Goal: Purchase product/service

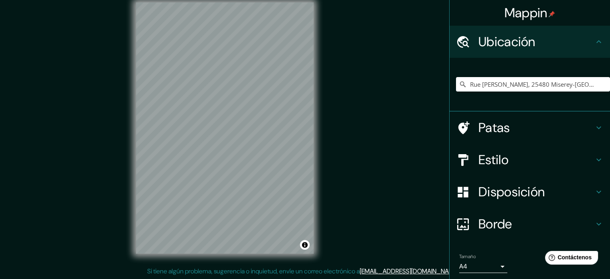
scroll to position [28, 0]
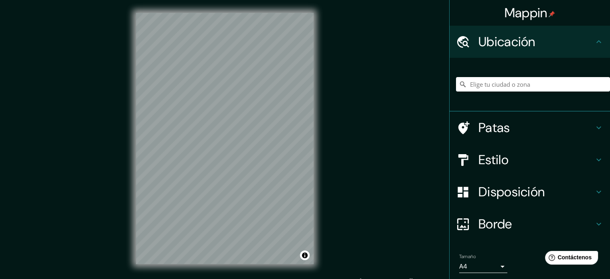
click at [504, 125] on font "Patas" at bounding box center [495, 127] width 32 height 17
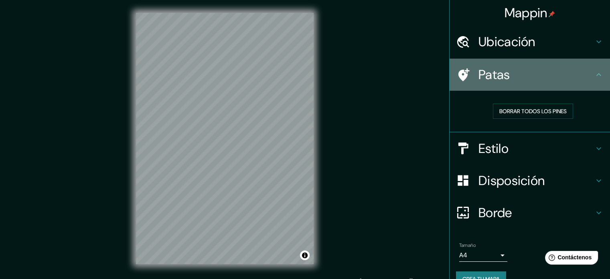
click at [572, 79] on h4 "Patas" at bounding box center [537, 75] width 116 height 16
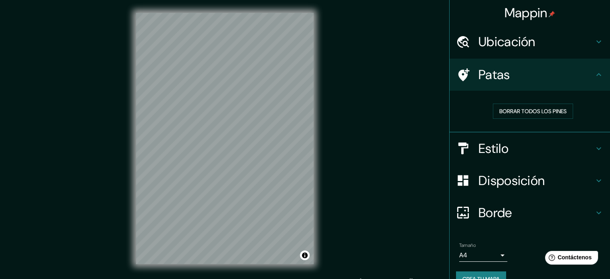
click at [569, 57] on div "Ubicación" at bounding box center [530, 42] width 161 height 32
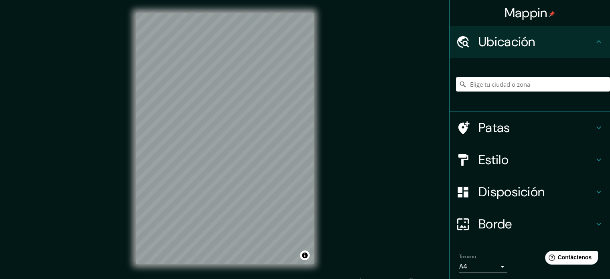
click at [588, 43] on h4 "Ubicación" at bounding box center [537, 42] width 116 height 16
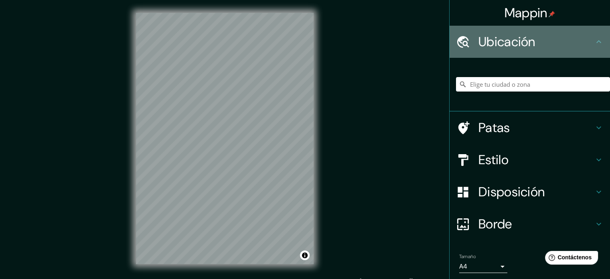
click at [602, 32] on div "Ubicación" at bounding box center [530, 42] width 161 height 32
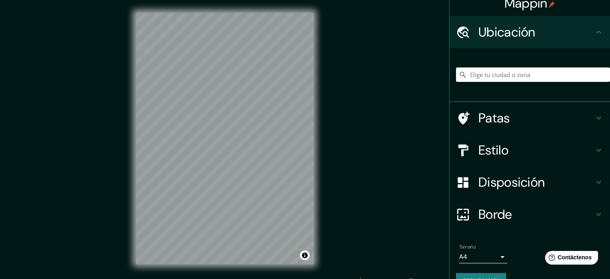
scroll to position [28, 0]
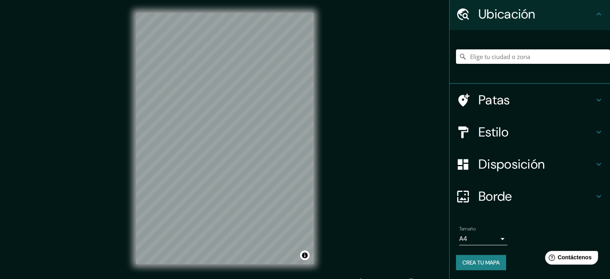
click at [590, 120] on div "Estilo" at bounding box center [530, 132] width 161 height 32
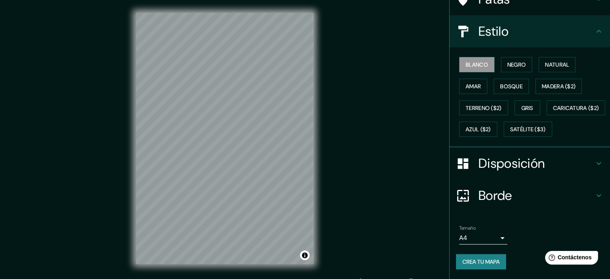
click at [515, 154] on div "Disposición" at bounding box center [530, 163] width 161 height 32
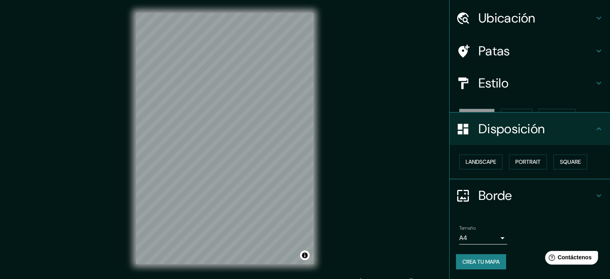
scroll to position [10, 0]
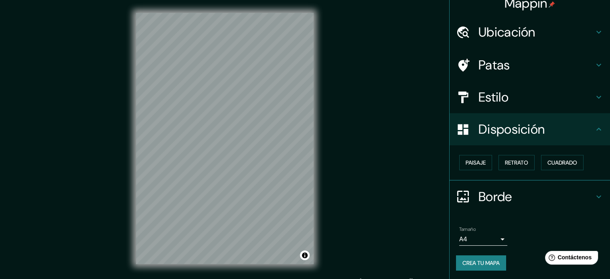
click at [492, 158] on div "Paisaje Retrato Cuadrado" at bounding box center [533, 163] width 154 height 22
click at [482, 160] on button "Paisaje" at bounding box center [475, 162] width 33 height 15
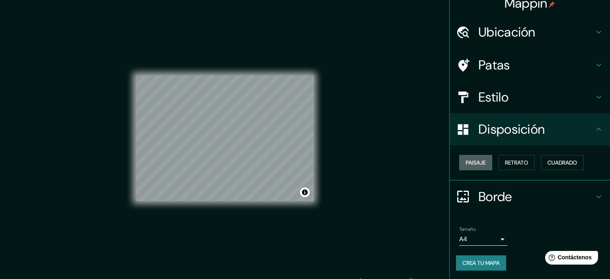
click at [472, 162] on font "Paisaje" at bounding box center [476, 162] width 20 height 7
click at [514, 159] on font "Retrato" at bounding box center [516, 162] width 23 height 7
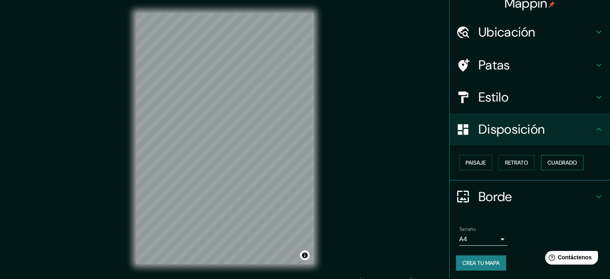
click at [548, 165] on font "Cuadrado" at bounding box center [563, 162] width 30 height 7
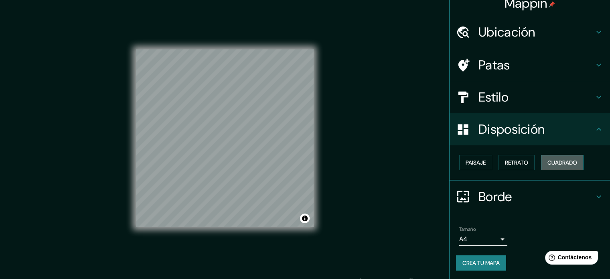
click at [548, 165] on font "Cuadrado" at bounding box center [563, 162] width 30 height 7
click at [461, 156] on button "Paisaje" at bounding box center [475, 162] width 33 height 15
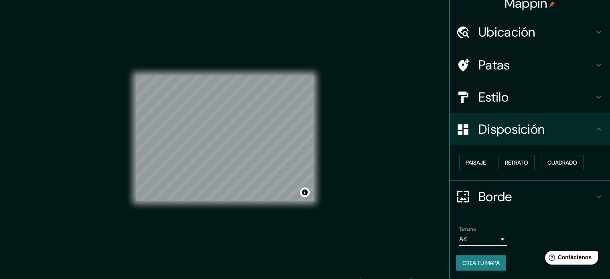
click at [528, 136] on font "Disposición" at bounding box center [512, 129] width 66 height 17
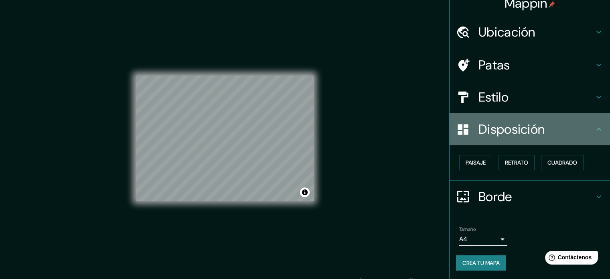
click at [528, 136] on font "Disposición" at bounding box center [512, 129] width 66 height 17
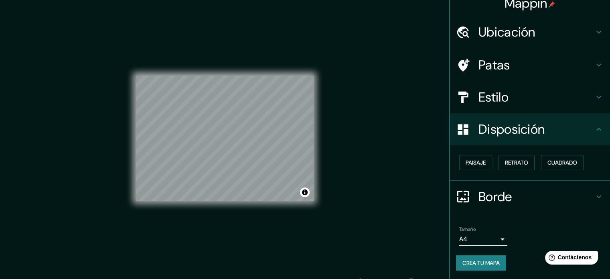
click at [588, 128] on h4 "Disposición" at bounding box center [537, 129] width 116 height 16
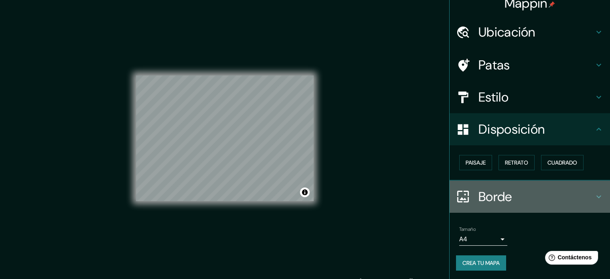
click at [583, 195] on h4 "Borde" at bounding box center [537, 197] width 116 height 16
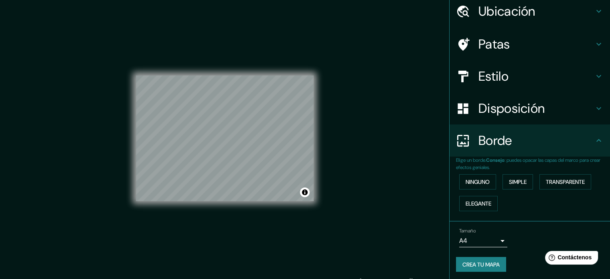
scroll to position [32, 0]
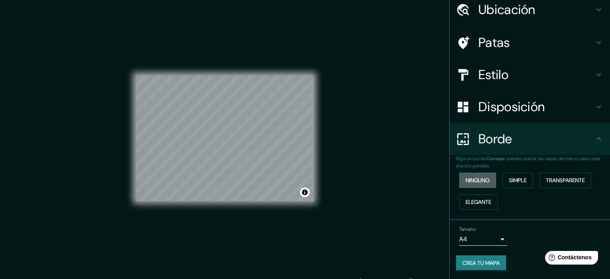
click at [488, 178] on button "Ninguno" at bounding box center [477, 180] width 37 height 15
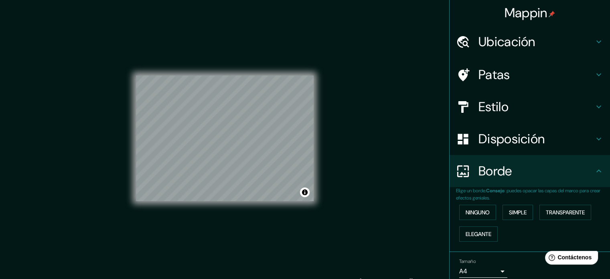
scroll to position [0, 0]
click at [540, 39] on h4 "Ubicación" at bounding box center [537, 42] width 116 height 16
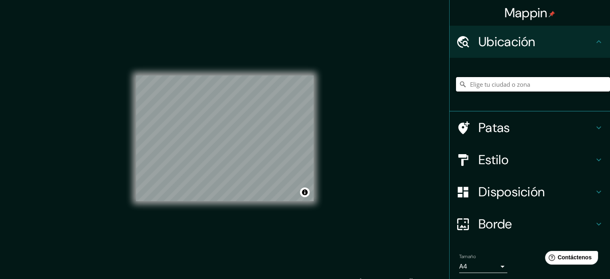
click at [525, 88] on input "Elige tu ciudad o zona" at bounding box center [533, 84] width 154 height 14
paste input "[STREET_ADDRESS][PERSON_NAME][PERSON_NAME]"
type input "[STREET_ADDRESS][PERSON_NAME][PERSON_NAME]"
click at [527, 187] on font "Disposición" at bounding box center [512, 191] width 66 height 17
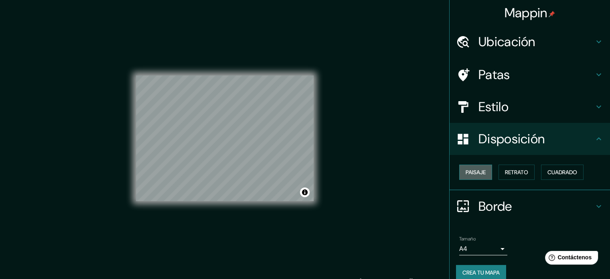
click at [478, 168] on font "Paisaje" at bounding box center [476, 172] width 20 height 10
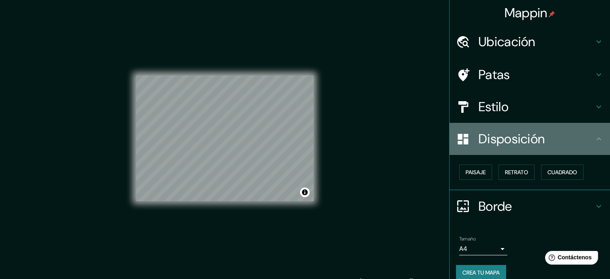
click at [492, 141] on font "Disposición" at bounding box center [512, 138] width 66 height 17
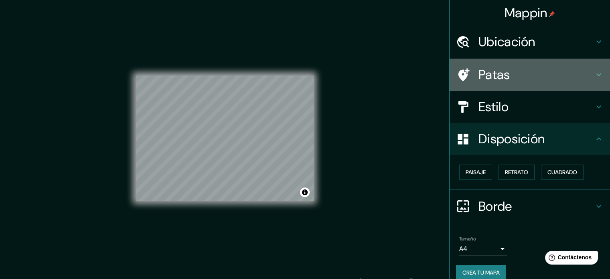
click at [575, 85] on div "Patas" at bounding box center [530, 75] width 161 height 32
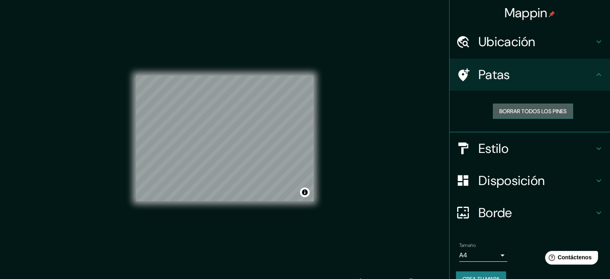
click at [557, 111] on font "Borrar todos los pines" at bounding box center [533, 111] width 67 height 7
click at [543, 148] on h4 "Estilo" at bounding box center [537, 148] width 116 height 16
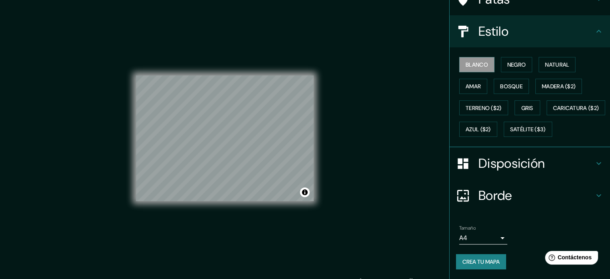
scroll to position [95, 0]
click at [481, 238] on body "Mappin Ubicación [STREET_ADDRESS][PERSON_NAME], [GEOGRAPHIC_DATA] 2 [PERSON_NAM…" at bounding box center [305, 139] width 610 height 279
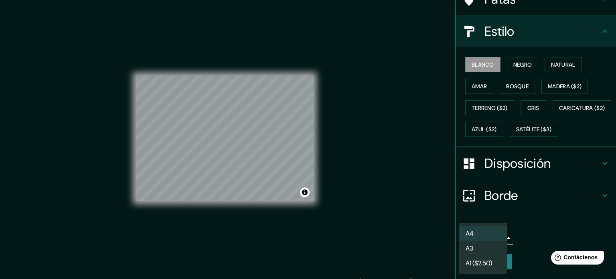
click at [494, 247] on li "A3" at bounding box center [483, 248] width 48 height 15
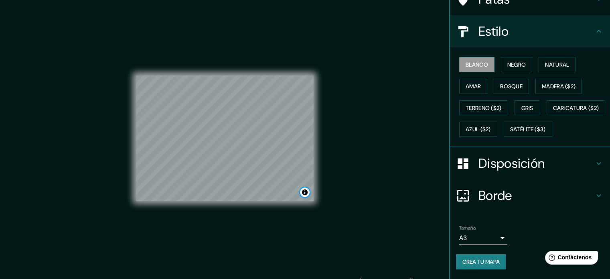
click at [304, 191] on button "Activar o desactivar atribución" at bounding box center [305, 192] width 10 height 10
